Goal: Information Seeking & Learning: Learn about a topic

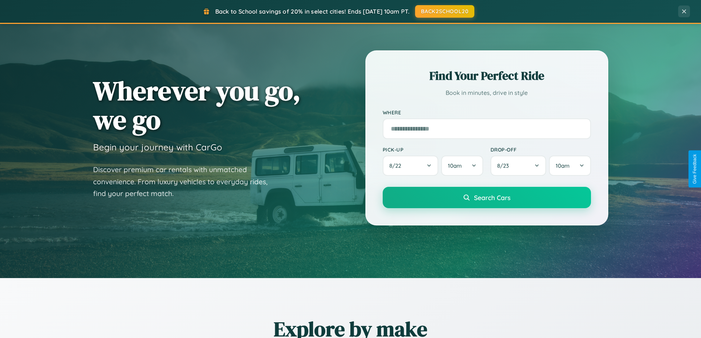
scroll to position [317, 0]
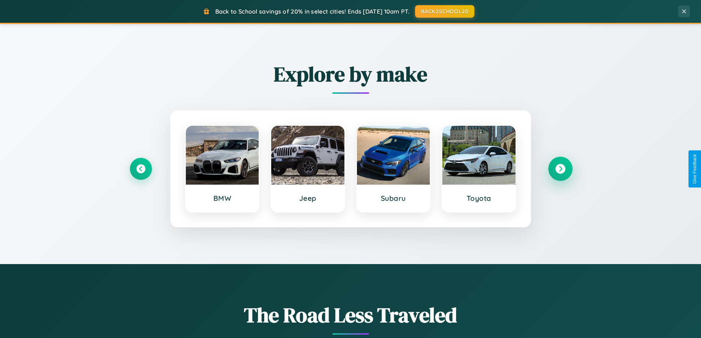
click at [560, 169] on icon at bounding box center [561, 169] width 10 height 10
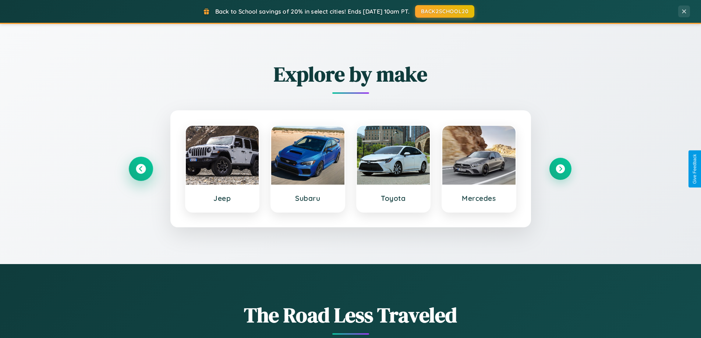
click at [141, 169] on icon at bounding box center [141, 169] width 10 height 10
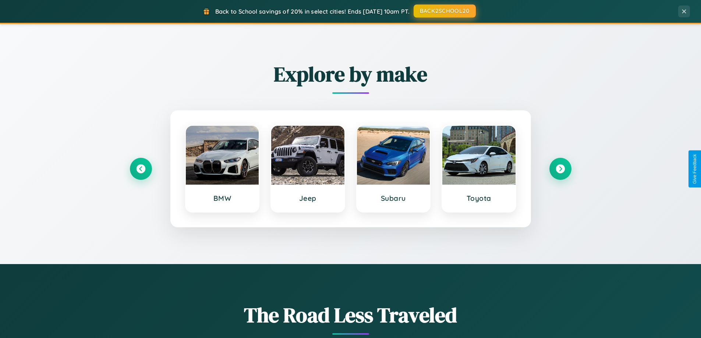
click at [444, 11] on button "BACK2SCHOOL20" at bounding box center [445, 10] width 62 height 13
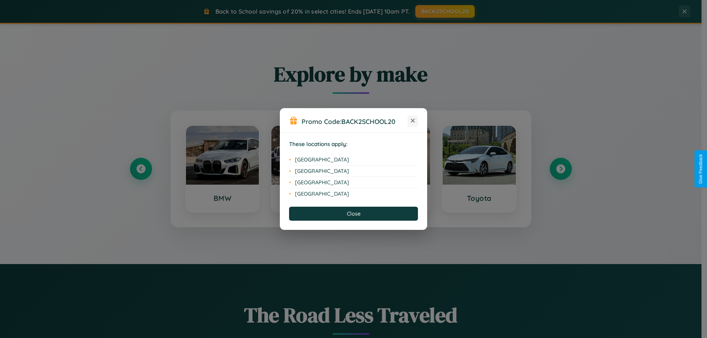
click at [413, 121] on icon at bounding box center [413, 121] width 4 height 4
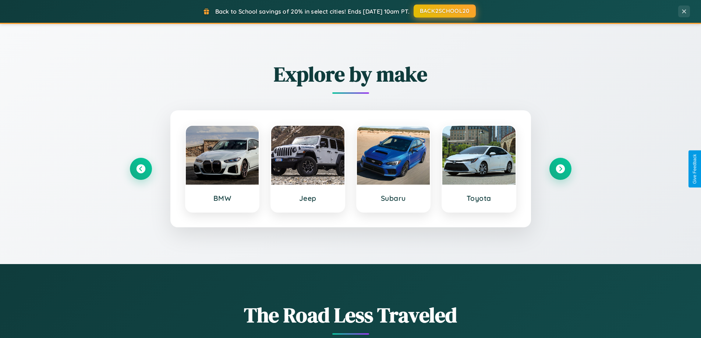
click at [444, 11] on button "BACK2SCHOOL20" at bounding box center [445, 10] width 62 height 13
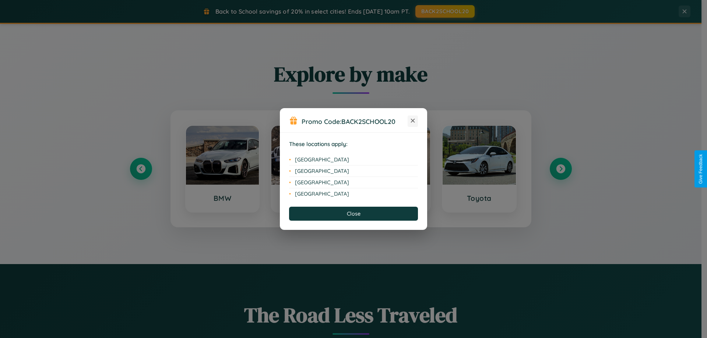
click at [413, 121] on icon at bounding box center [413, 121] width 4 height 4
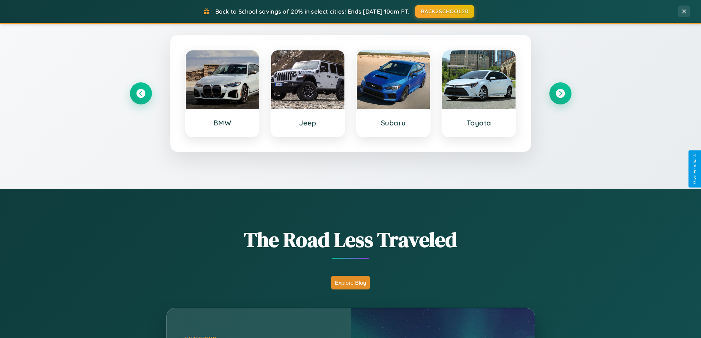
scroll to position [507, 0]
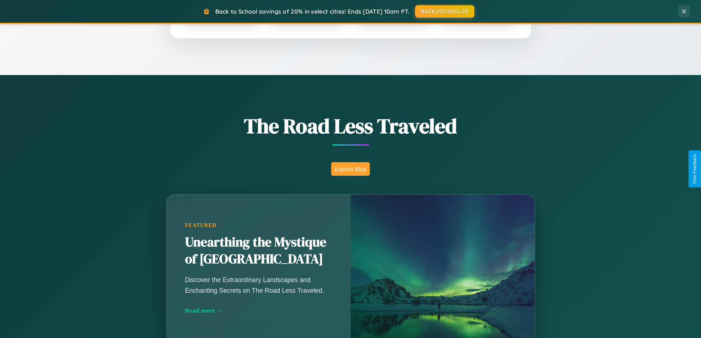
click at [351, 169] on button "Explore Blog" at bounding box center [350, 169] width 39 height 14
